Goal: Obtain resource: Download file/media

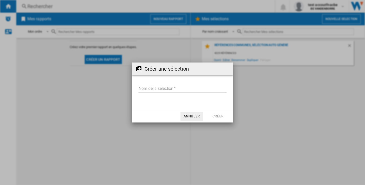
click at [176, 90] on input "Nom de la sélection" at bounding box center [183, 89] width 88 height 8
click at [164, 91] on input "Nom de la sélection" at bounding box center [183, 89] width 88 height 8
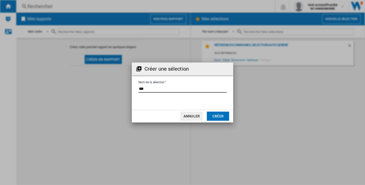
type input "***"
click at [223, 117] on button "Créer" at bounding box center [218, 116] width 22 height 9
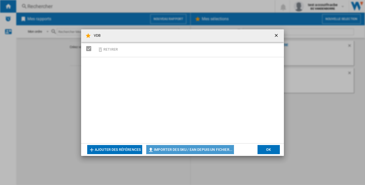
click at [188, 148] on button "Importer des SKU / EAN depuis un fichier..." at bounding box center [190, 149] width 88 height 9
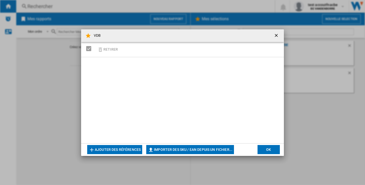
type input "**********"
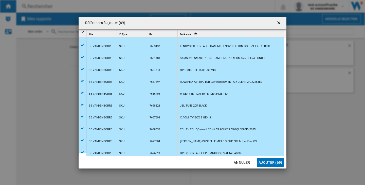
scroll to position [660, 0]
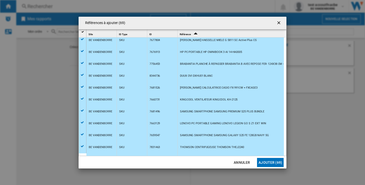
click at [269, 161] on button "Ajouter (69)" at bounding box center [270, 162] width 27 height 9
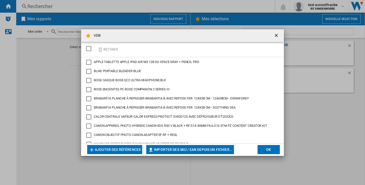
click at [276, 146] on button "OK" at bounding box center [269, 149] width 22 height 9
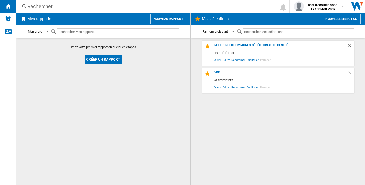
click at [221, 87] on span "Ouvrir" at bounding box center [217, 87] width 9 height 7
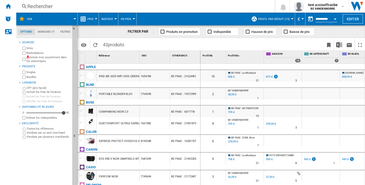
click at [26, 59] on div "Inclure mon assortiment dans les statistiques" at bounding box center [45, 60] width 49 height 8
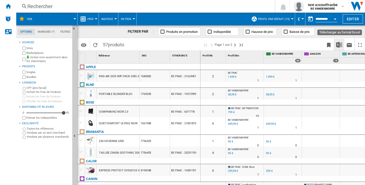
click at [342, 46] on img "Télécharger au format Excel" at bounding box center [339, 45] width 6 height 6
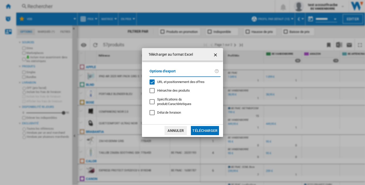
click at [164, 83] on span "URL et positionnement des offres" at bounding box center [180, 82] width 47 height 4
click at [208, 132] on button "Télécharger" at bounding box center [205, 130] width 28 height 9
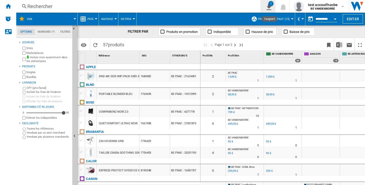
click at [271, 5] on div "1" at bounding box center [271, 3] width 5 height 5
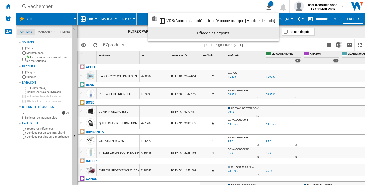
click at [250, 36] on div "Effacer les exports" at bounding box center [213, 33] width 123 height 9
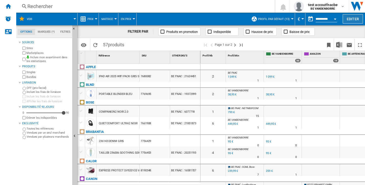
click at [345, 20] on button "Editer" at bounding box center [353, 18] width 20 height 9
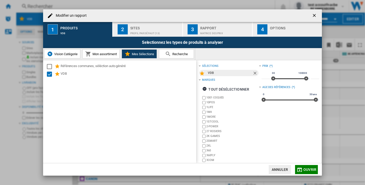
click at [144, 29] on div "Profil par défaut (13)" at bounding box center [155, 31] width 50 height 5
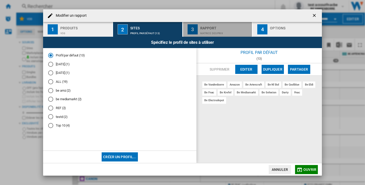
click at [215, 30] on div "Matrice des prix" at bounding box center [225, 31] width 50 height 5
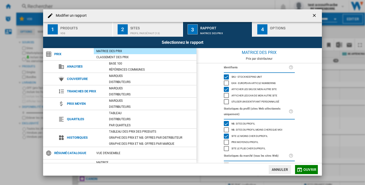
click at [234, 89] on span "Afficher les SKU de mon autre site" at bounding box center [255, 89] width 46 height 4
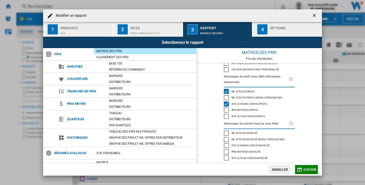
click at [285, 29] on div "Options" at bounding box center [295, 26] width 50 height 5
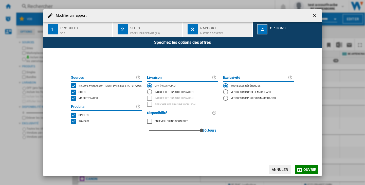
click at [312, 170] on span "Ouvrir" at bounding box center [310, 170] width 13 height 4
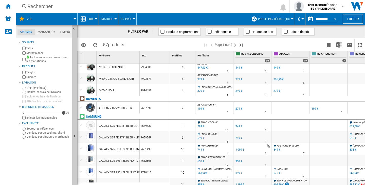
scroll to position [654, 0]
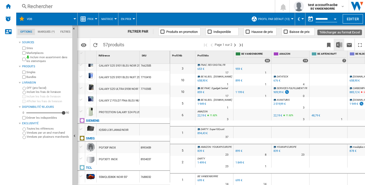
click at [338, 47] on img "Télécharger au format Excel" at bounding box center [339, 45] width 6 height 6
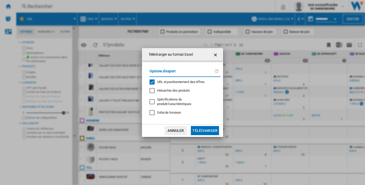
click at [171, 84] on span "URL et positionnement des offres" at bounding box center [180, 82] width 47 height 4
click at [209, 131] on button "Télécharger" at bounding box center [205, 130] width 28 height 9
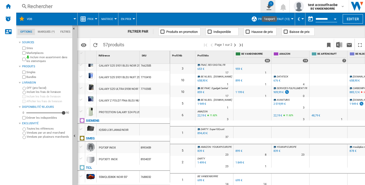
click at [269, 4] on ng-md-icon "1\a export" at bounding box center [268, 6] width 6 height 6
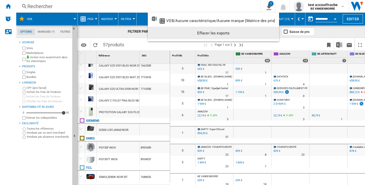
click at [257, 37] on div "Effacer les exports" at bounding box center [213, 33] width 123 height 9
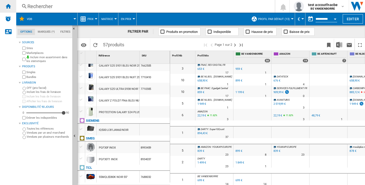
click at [13, 4] on div "Accueil" at bounding box center [8, 6] width 16 height 13
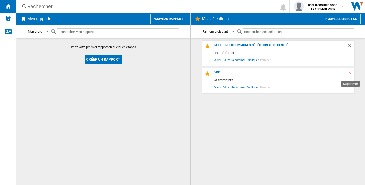
click at [349, 72] on ng-md-icon "Supprimer" at bounding box center [351, 74] width 6 height 6
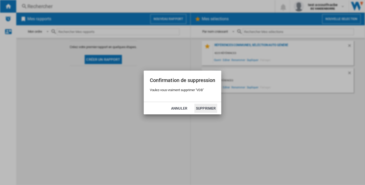
click at [215, 110] on button "Supprimer" at bounding box center [206, 108] width 23 height 9
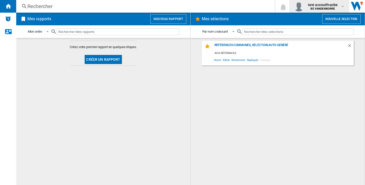
click at [318, 2] on div "test accoutfnacbe BE VANDENBORRE" at bounding box center [319, 6] width 51 height 10
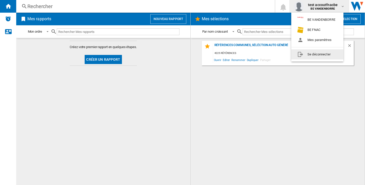
click at [317, 55] on button "Se déconnecter" at bounding box center [318, 54] width 52 height 10
